Goal: Transaction & Acquisition: Book appointment/travel/reservation

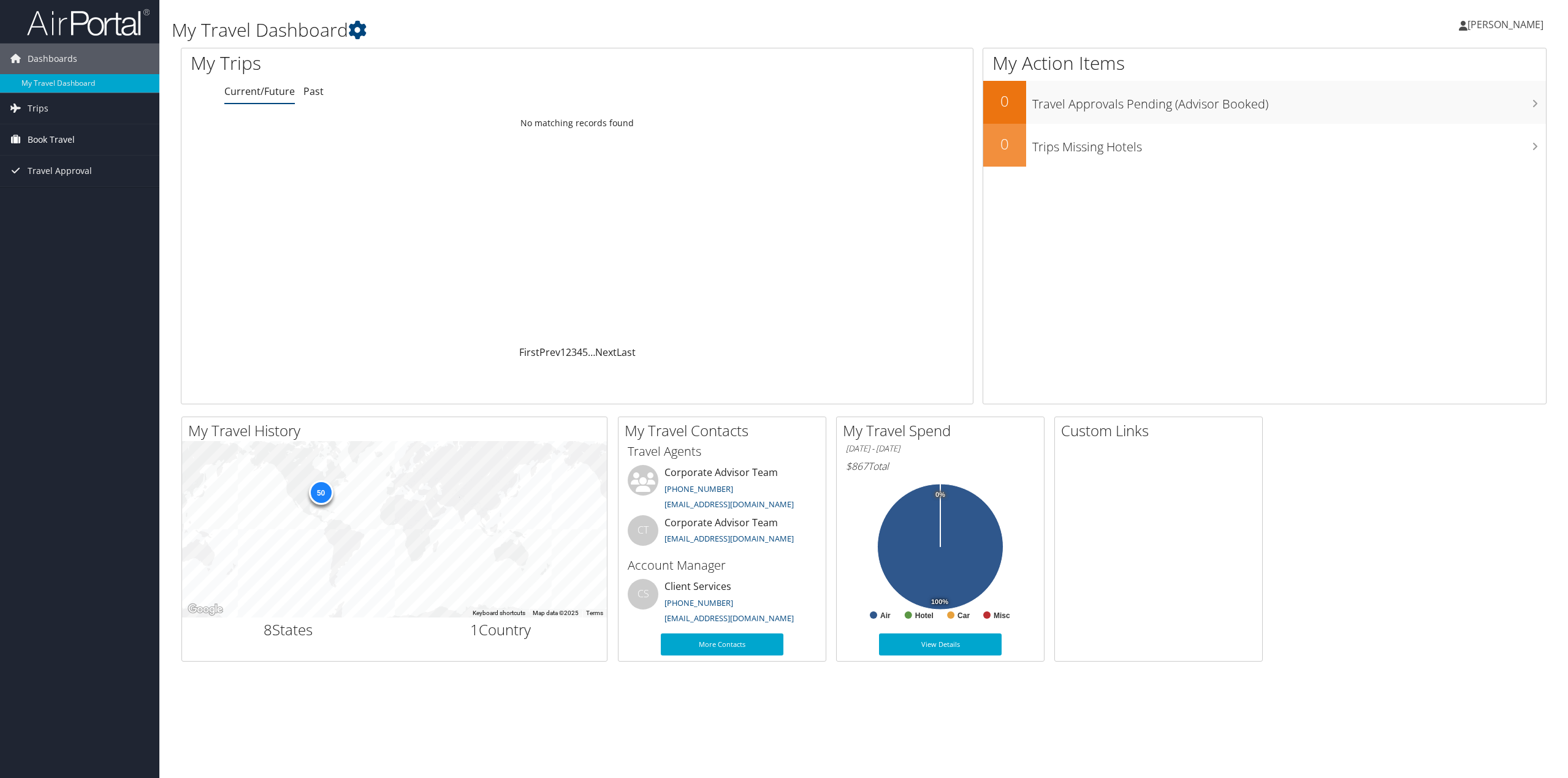
click at [58, 144] on span "Book Travel" at bounding box center [52, 139] width 47 height 31
click at [78, 199] on link "Book/Manage Online Trips" at bounding box center [80, 201] width 159 height 18
